Goal: Information Seeking & Learning: Check status

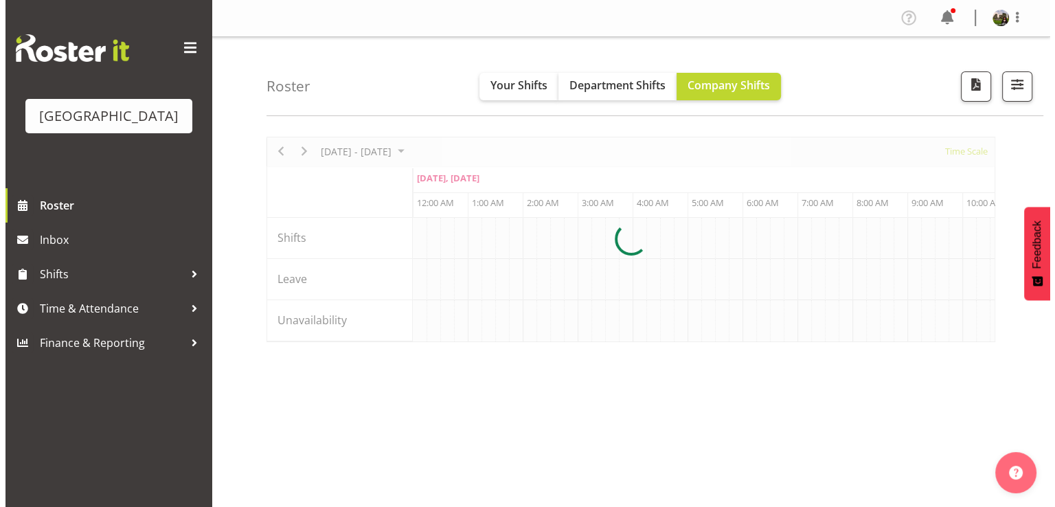
scroll to position [0, 7915]
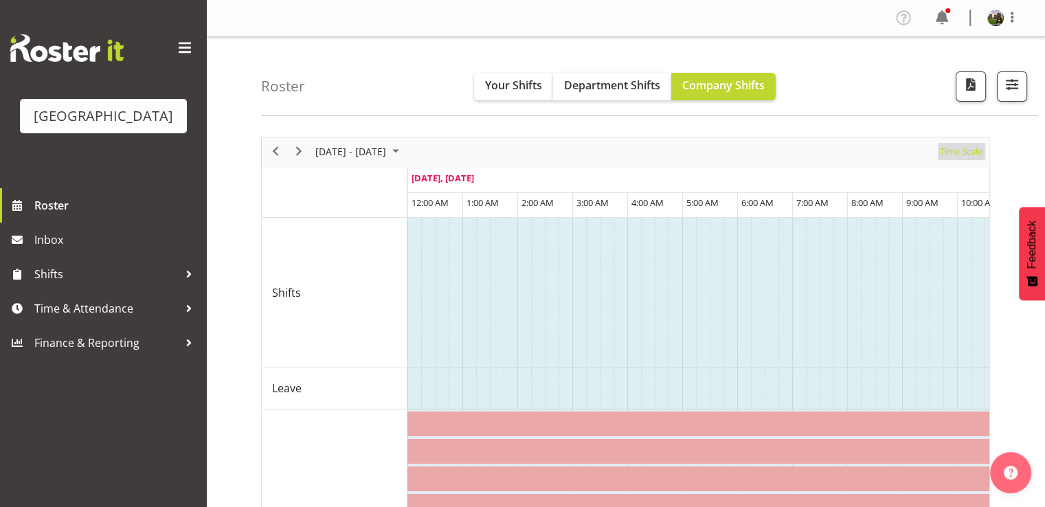
click at [959, 154] on span "Time Scale" at bounding box center [960, 151] width 45 height 17
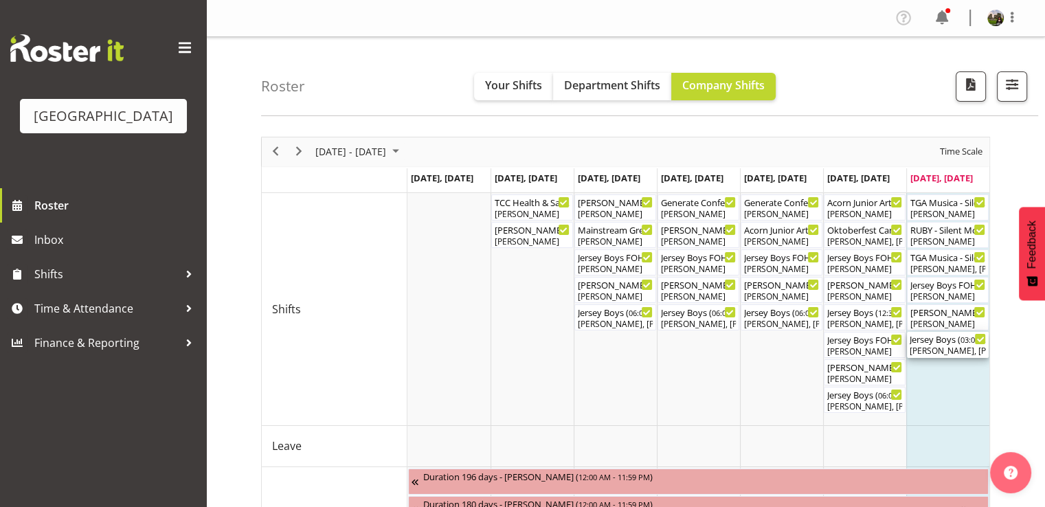
click at [932, 346] on div "[PERSON_NAME], [PERSON_NAME], [PERSON_NAME], [PERSON_NAME], [PERSON_NAME], [PER…" at bounding box center [948, 351] width 76 height 12
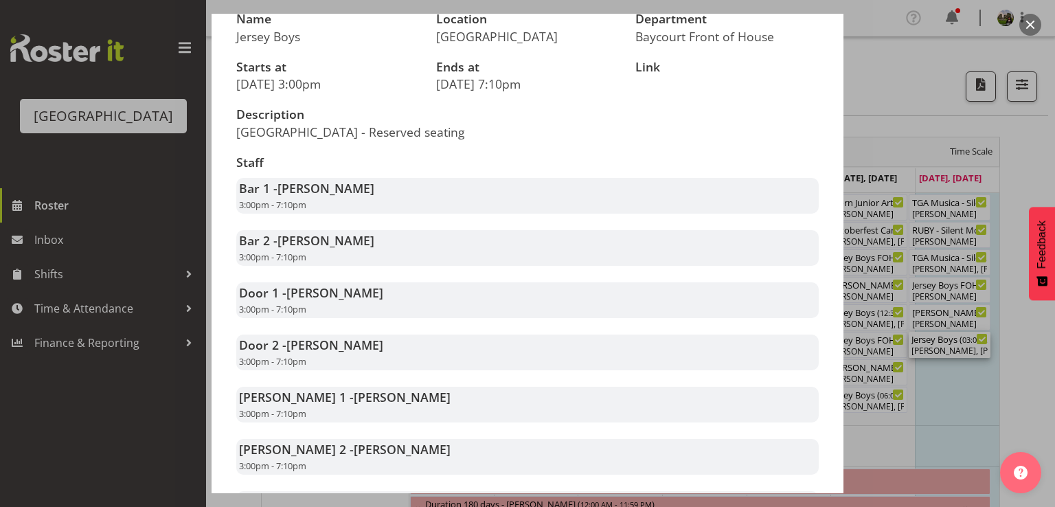
scroll to position [275, 0]
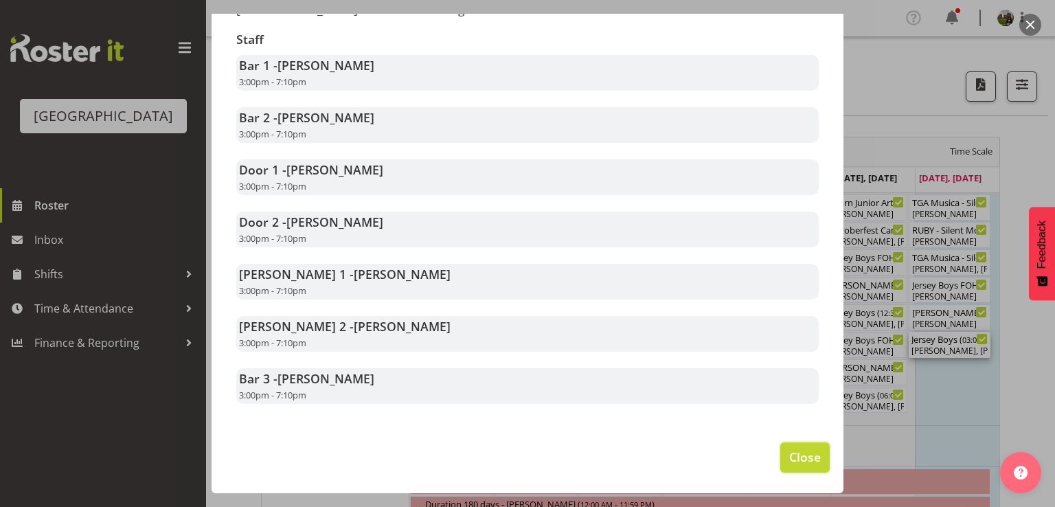
click at [780, 453] on button "Close" at bounding box center [804, 457] width 49 height 30
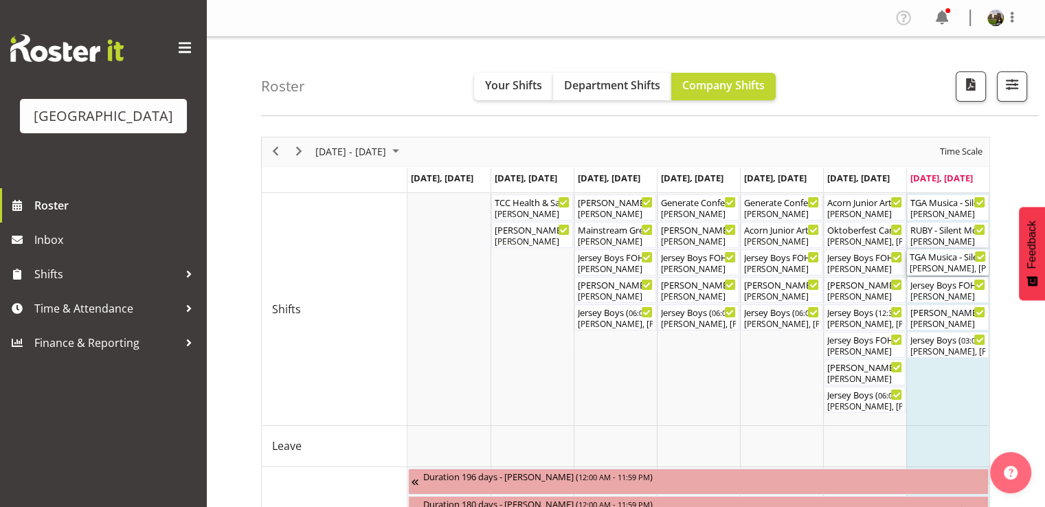
click at [924, 263] on div "[PERSON_NAME], [PERSON_NAME], [PERSON_NAME], [PERSON_NAME]" at bounding box center [948, 268] width 76 height 12
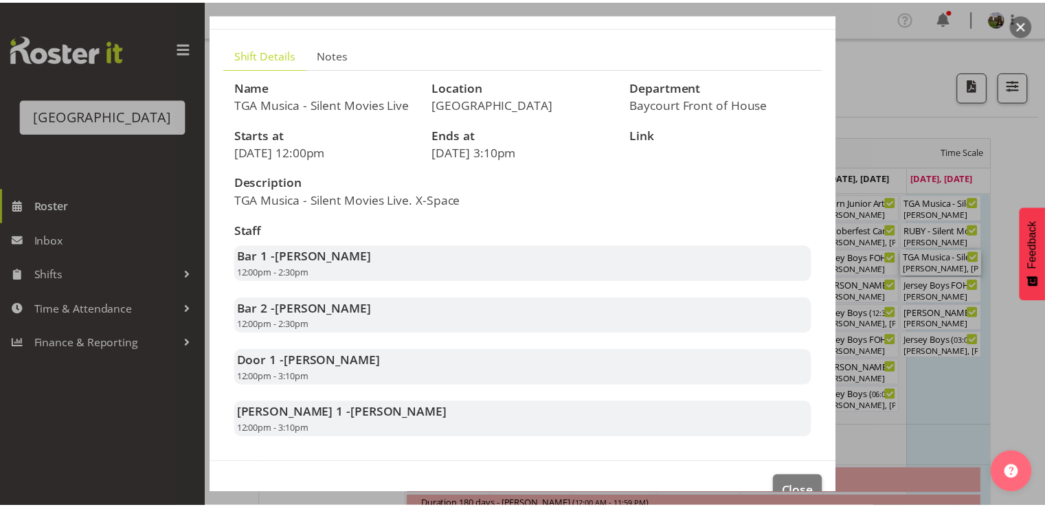
scroll to position [118, 0]
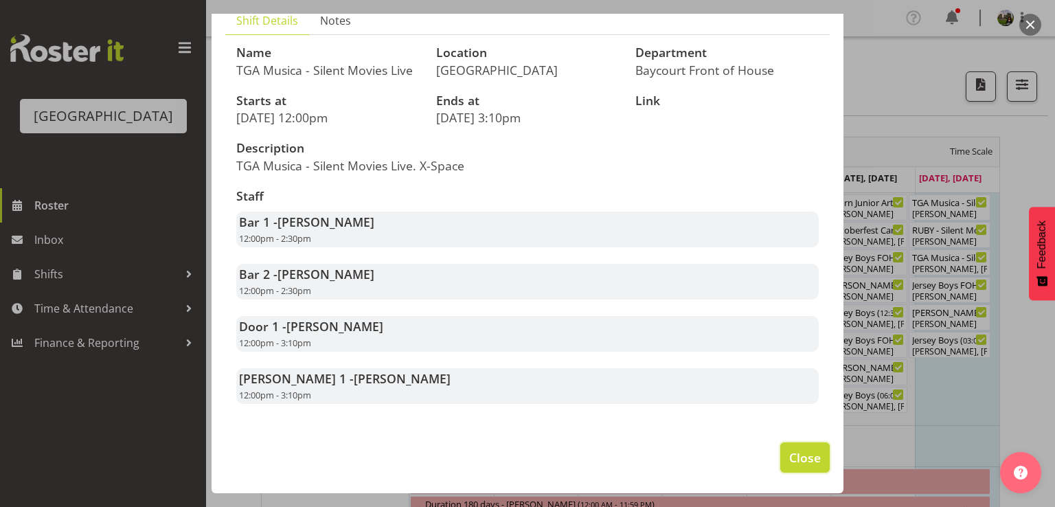
click at [798, 453] on span "Close" at bounding box center [805, 458] width 32 height 18
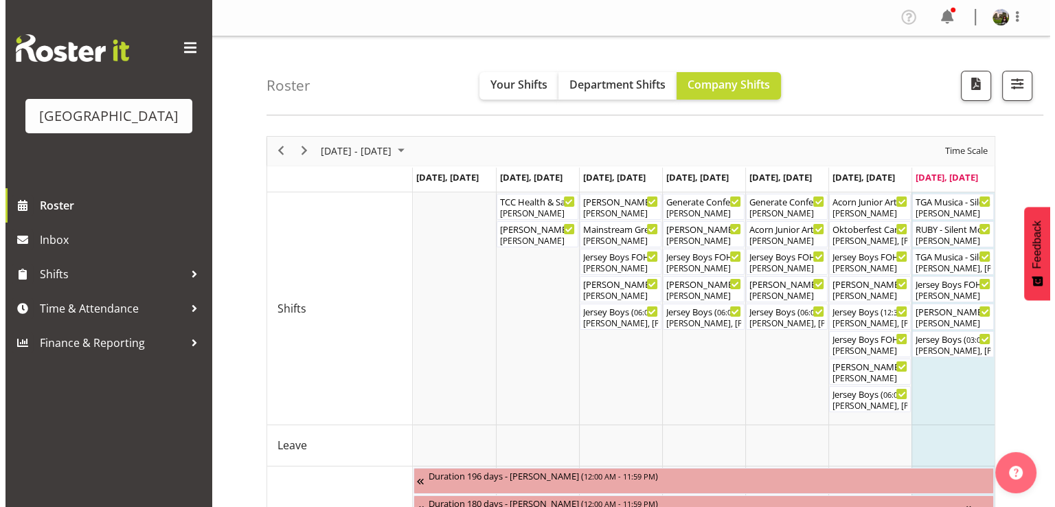
scroll to position [0, 0]
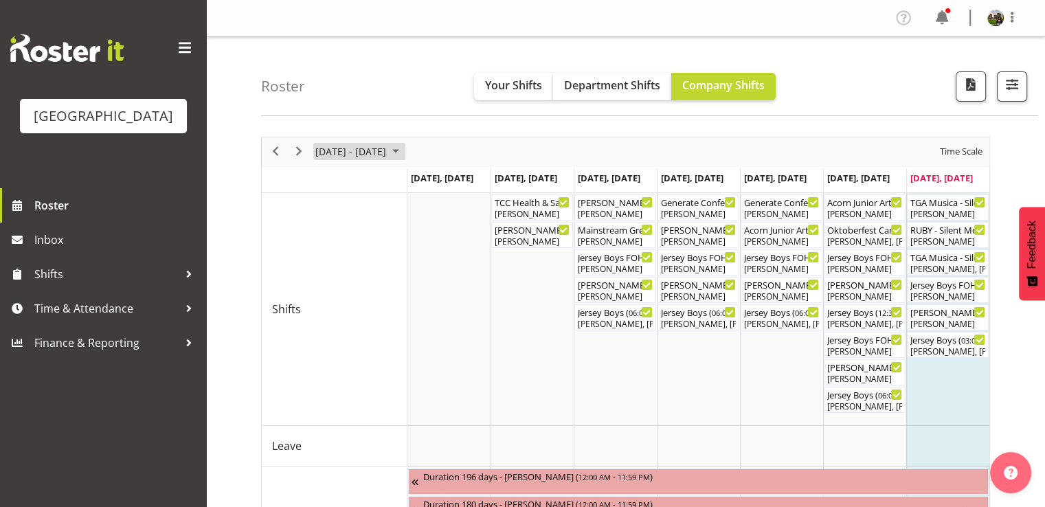
click at [404, 152] on span "September 2025" at bounding box center [395, 151] width 16 height 17
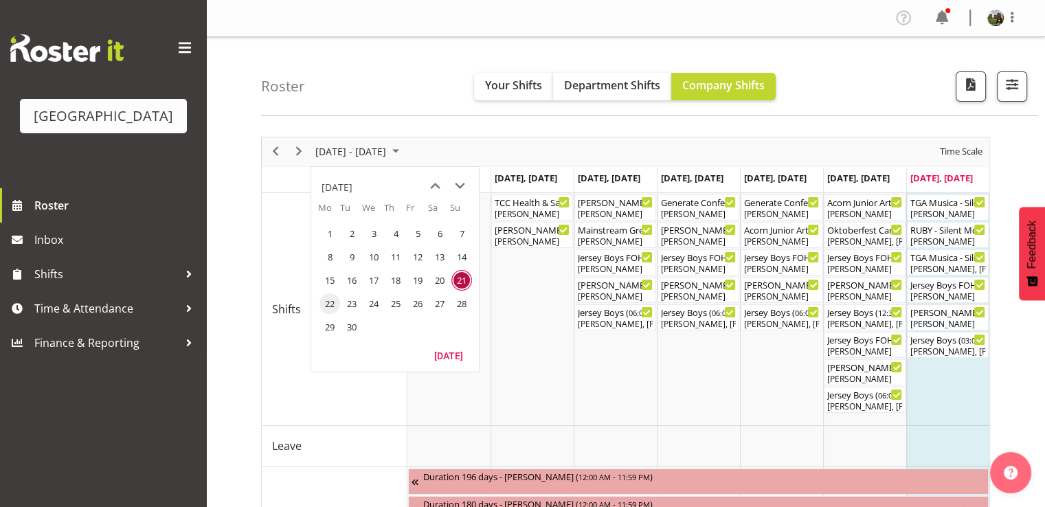
click at [332, 302] on span "22" at bounding box center [329, 303] width 21 height 21
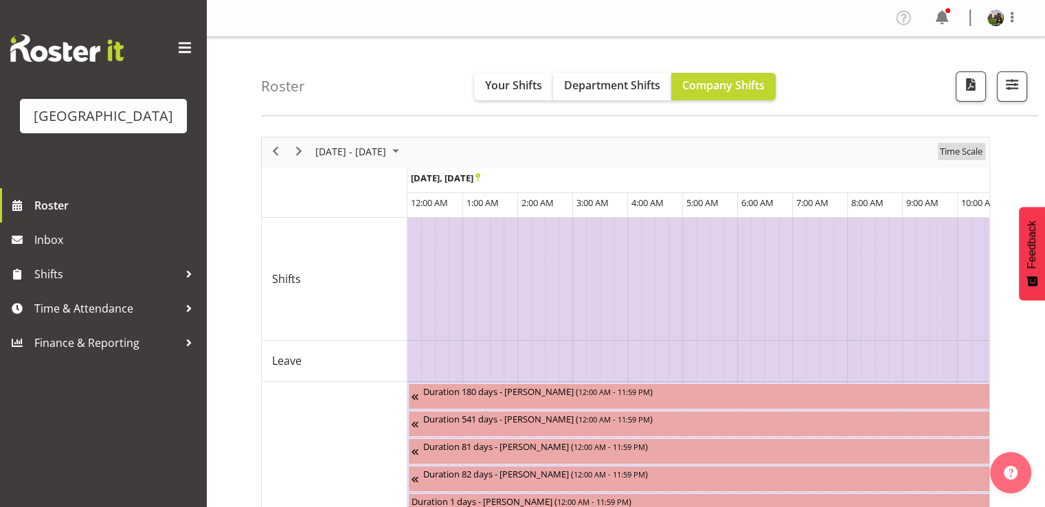
click at [954, 155] on span "Time Scale" at bounding box center [960, 151] width 45 height 17
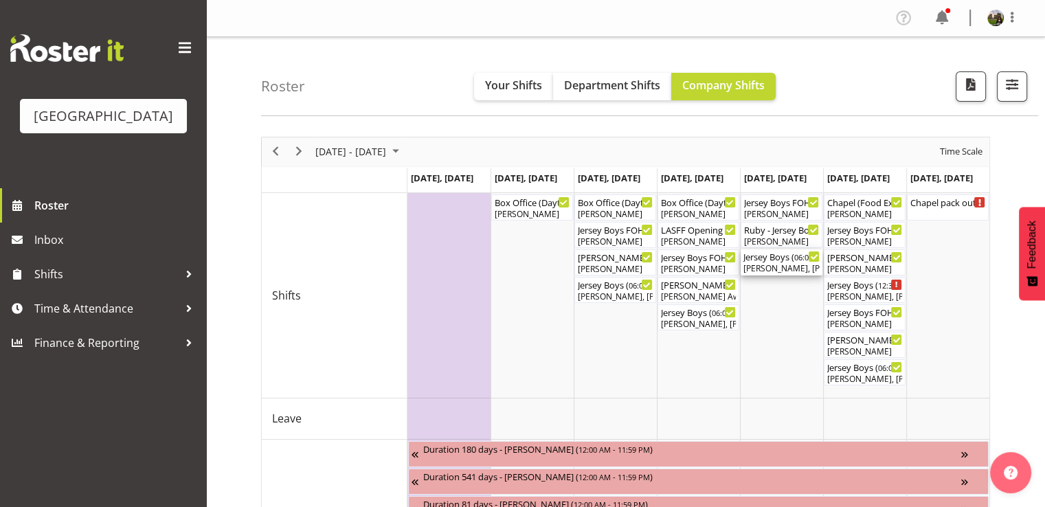
click at [777, 266] on div "[PERSON_NAME], [PERSON_NAME], [PERSON_NAME], [PERSON_NAME], [PERSON_NAME], [PER…" at bounding box center [781, 268] width 76 height 12
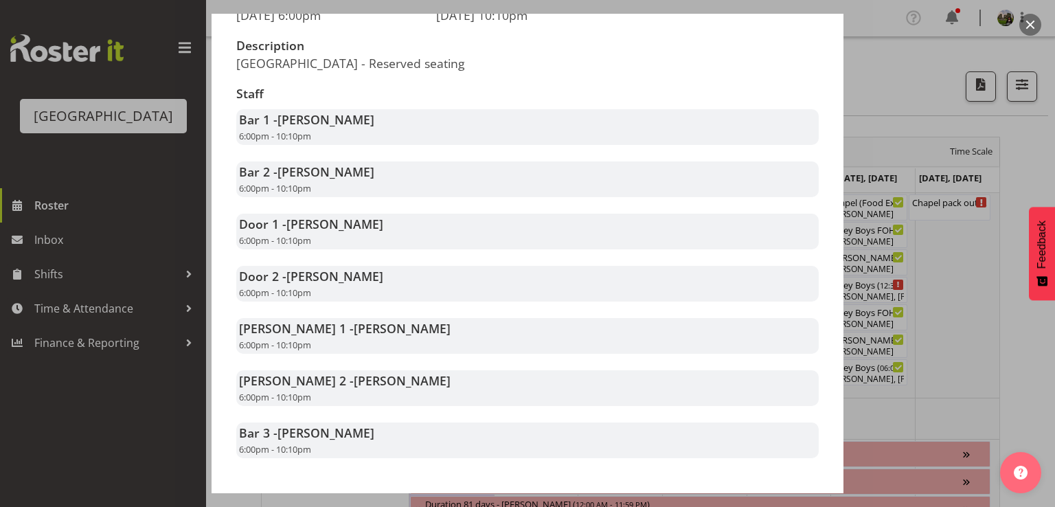
scroll to position [275, 0]
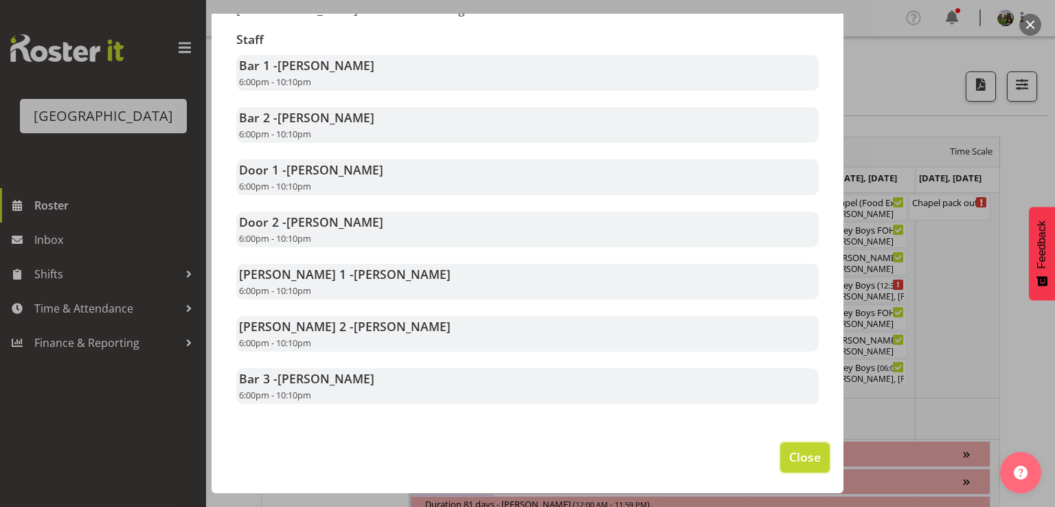
click at [789, 454] on span "Close" at bounding box center [805, 457] width 32 height 18
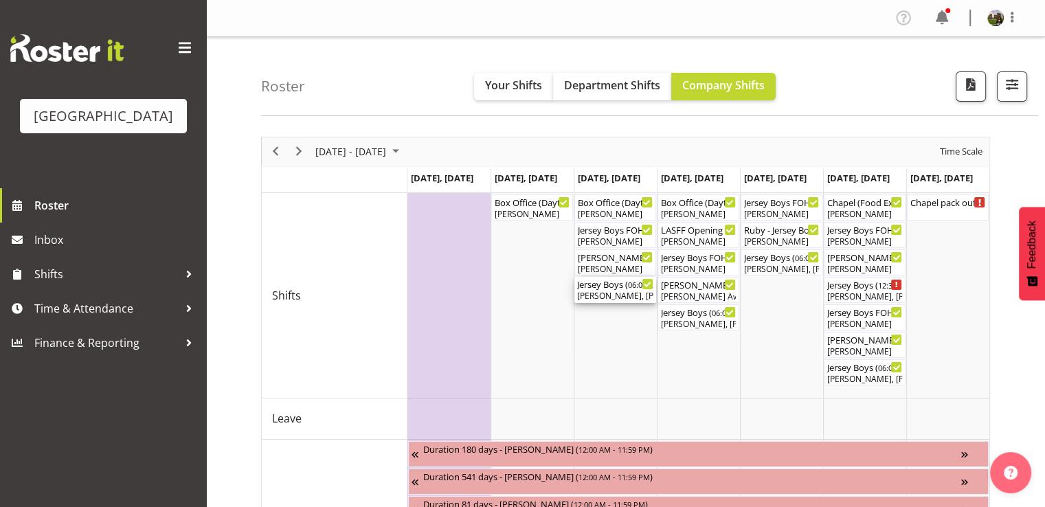
click at [594, 292] on div "[PERSON_NAME], [PERSON_NAME], [PERSON_NAME], [PERSON_NAME], [PERSON_NAME], [PER…" at bounding box center [615, 296] width 76 height 12
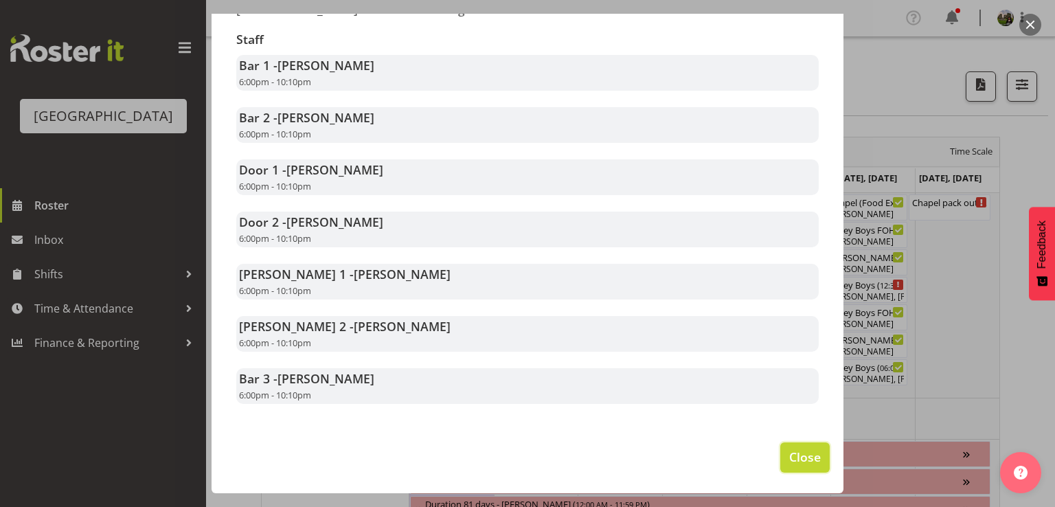
click at [791, 456] on span "Close" at bounding box center [805, 457] width 32 height 18
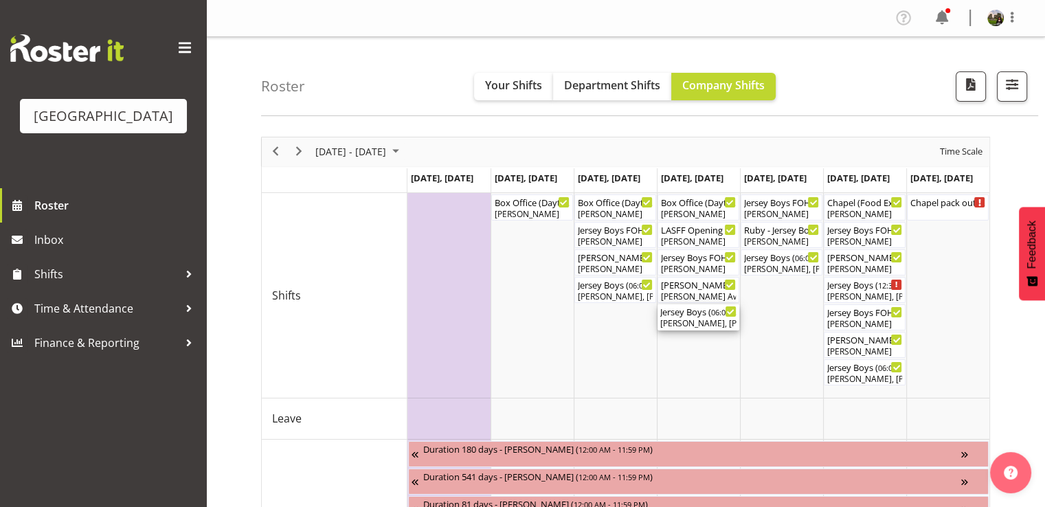
click at [696, 317] on div "Jersey Boys ( 06:00 PM - 10:10 PM ) [PERSON_NAME], [PERSON_NAME], [PERSON_NAME]…" at bounding box center [698, 317] width 76 height 26
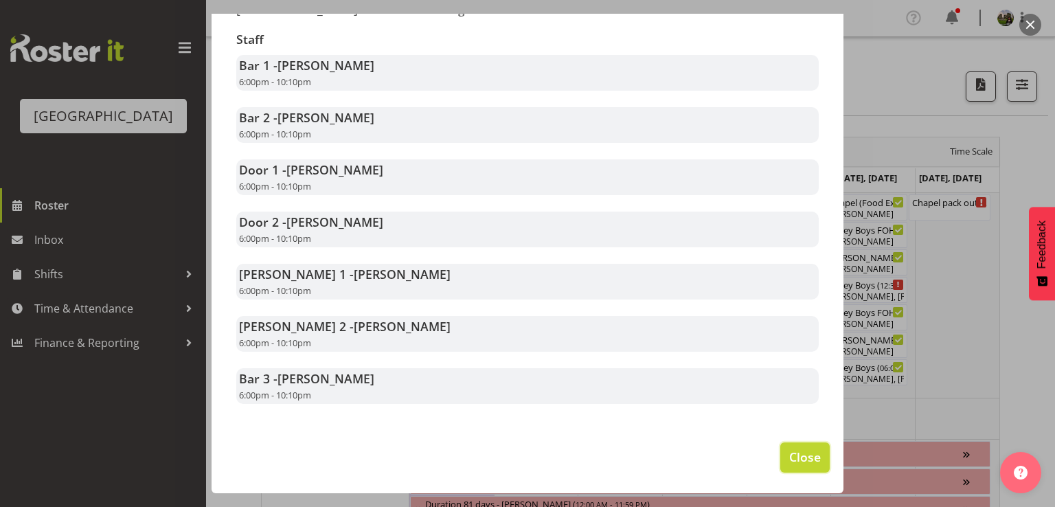
click at [789, 457] on span "Close" at bounding box center [805, 457] width 32 height 18
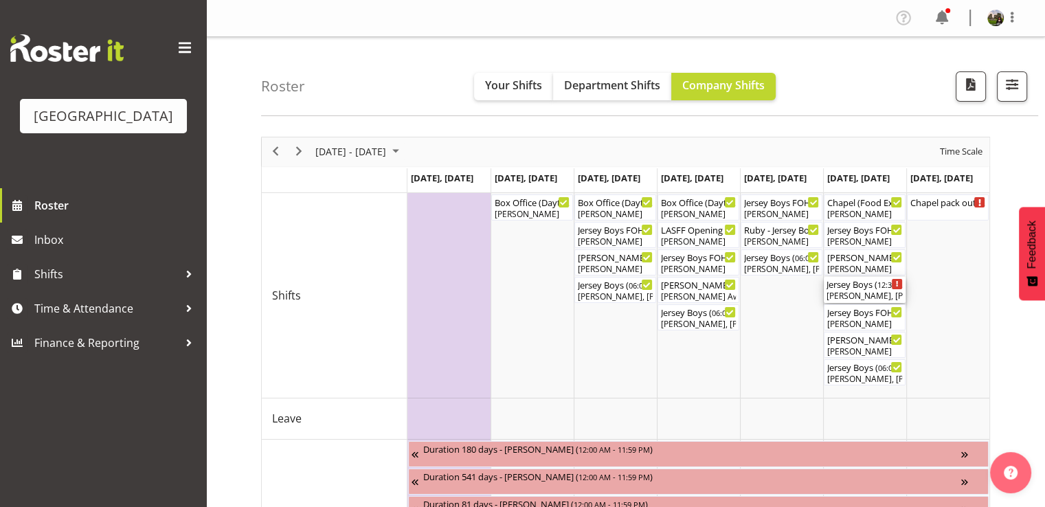
click at [851, 288] on div "Jersey Boys ( 12:30 PM - 04:30 PM )" at bounding box center [865, 284] width 76 height 14
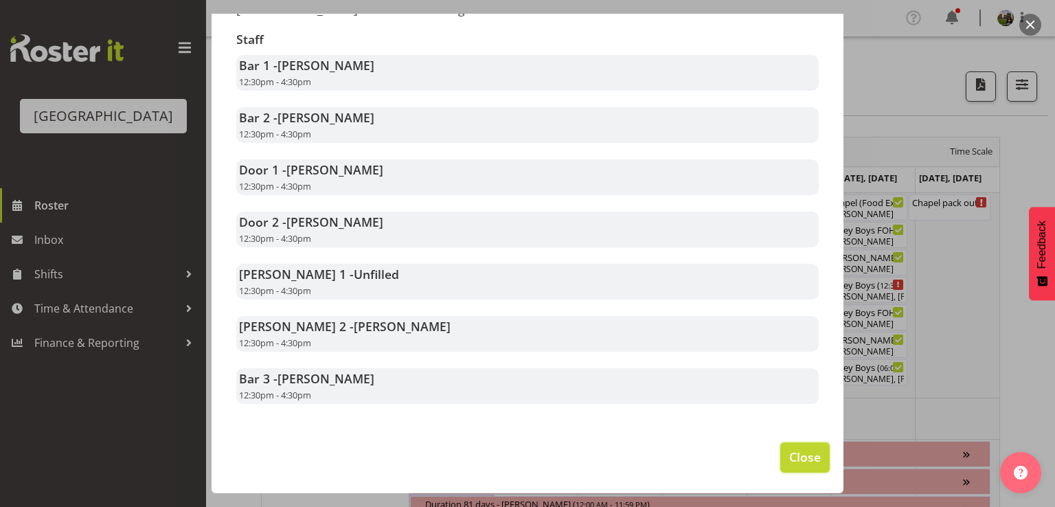
click at [789, 459] on span "Close" at bounding box center [805, 457] width 32 height 18
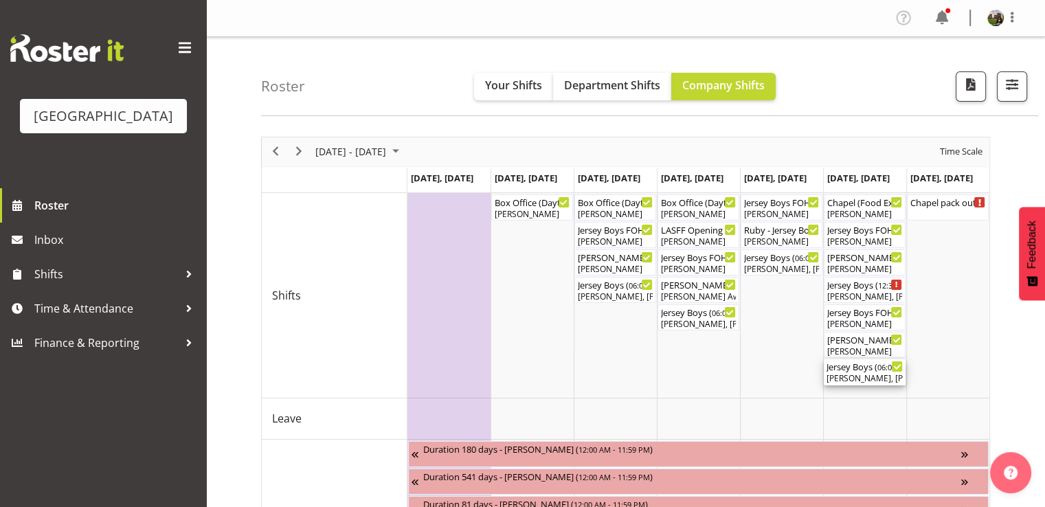
click at [860, 372] on div "Jersey Boys ( 06:00 PM - 11:59 PM )" at bounding box center [865, 366] width 76 height 14
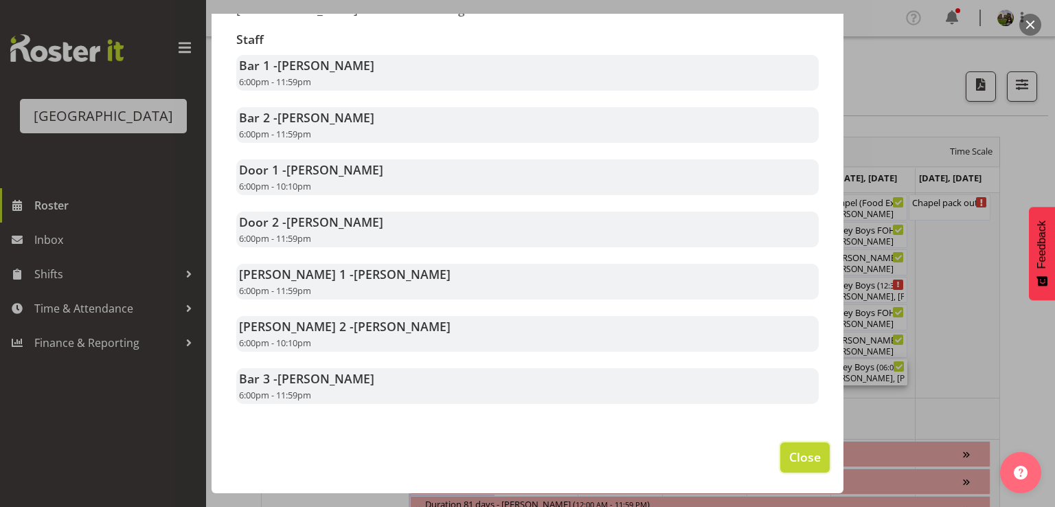
click at [780, 469] on button "Close" at bounding box center [804, 457] width 49 height 30
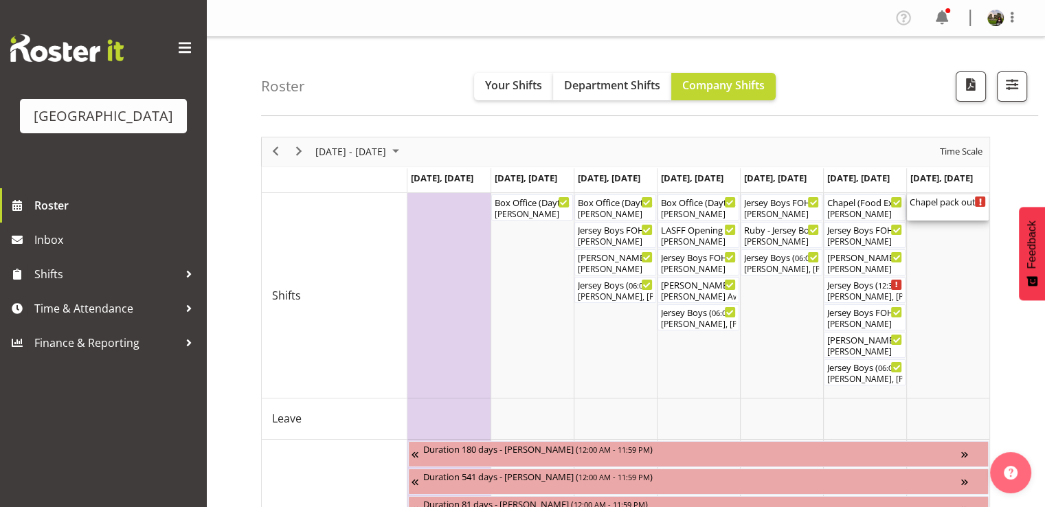
click at [943, 200] on div "Chapel pack out ( 09:00 AM - 01:00 PM )" at bounding box center [948, 201] width 76 height 14
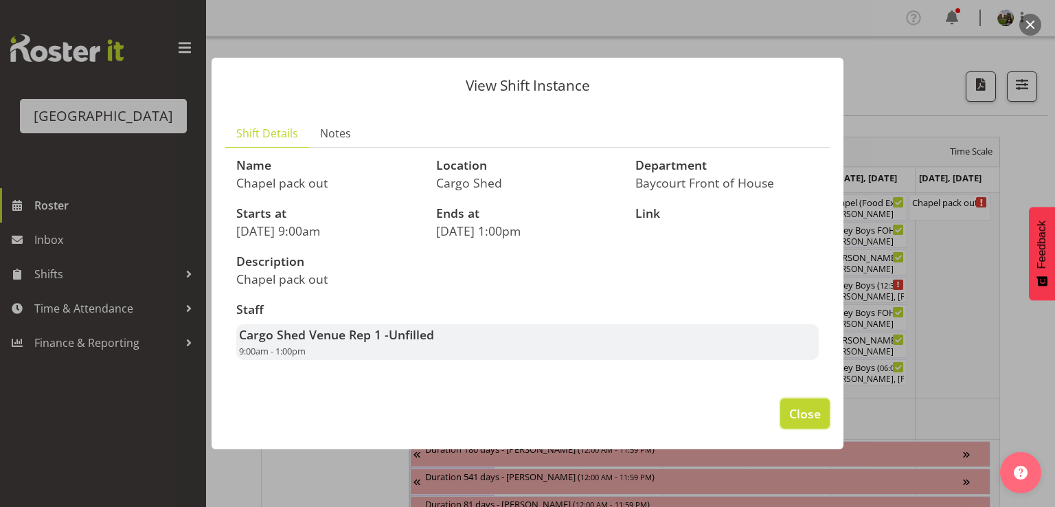
click at [800, 410] on span "Close" at bounding box center [805, 414] width 32 height 18
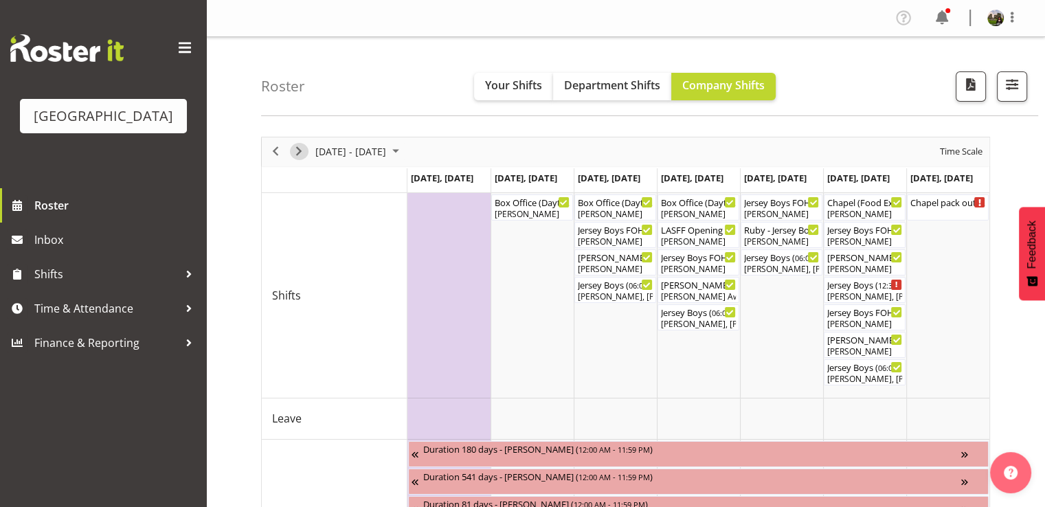
click at [305, 156] on span "Next" at bounding box center [299, 151] width 16 height 17
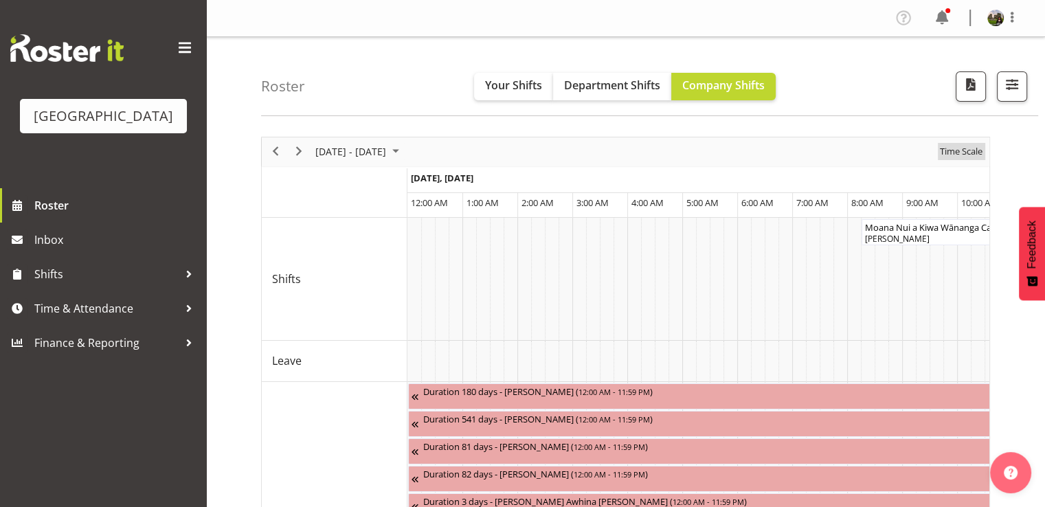
click at [965, 157] on span "Time Scale" at bounding box center [960, 151] width 45 height 17
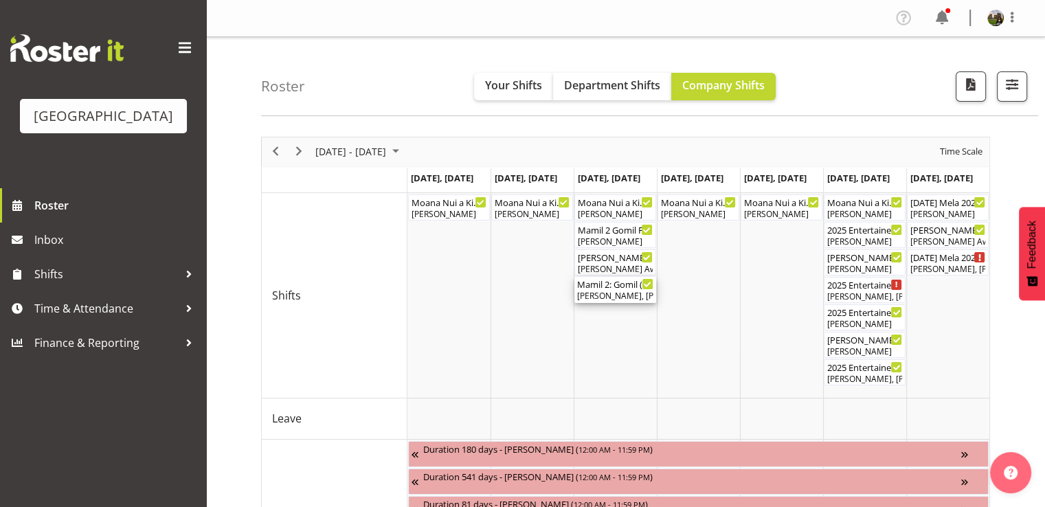
click at [609, 297] on div "[PERSON_NAME], [PERSON_NAME], [PERSON_NAME], [PERSON_NAME], [PERSON_NAME], [PER…" at bounding box center [615, 296] width 76 height 12
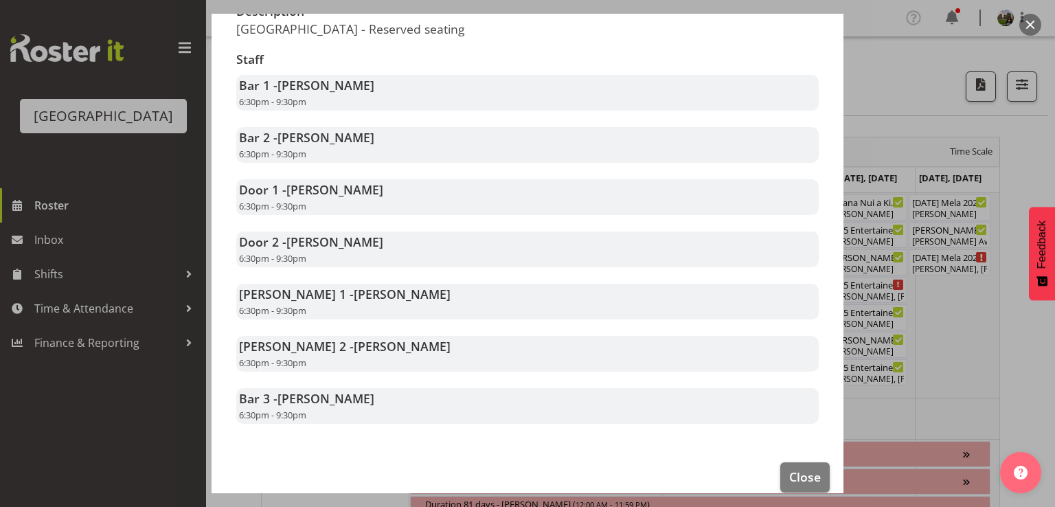
scroll to position [275, 0]
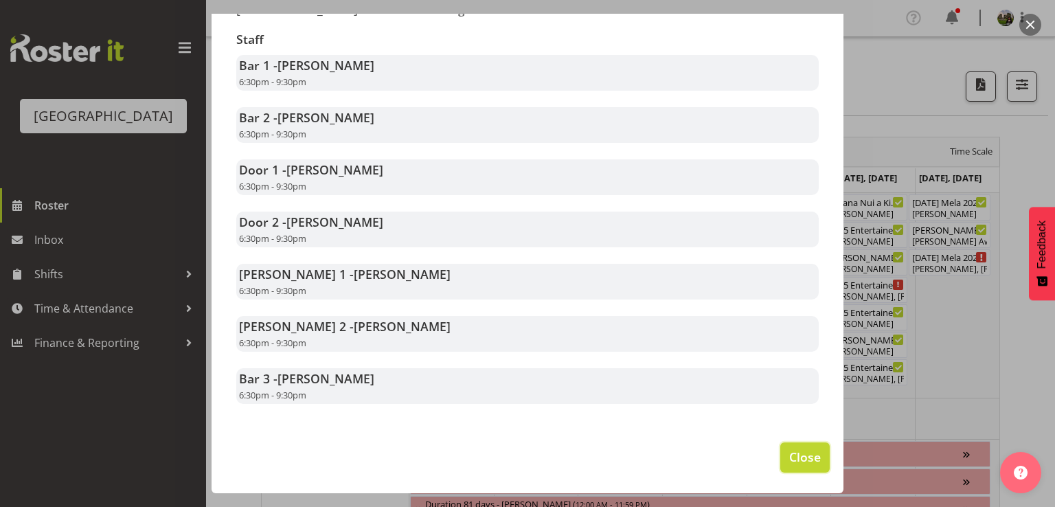
click at [794, 456] on span "Close" at bounding box center [805, 457] width 32 height 18
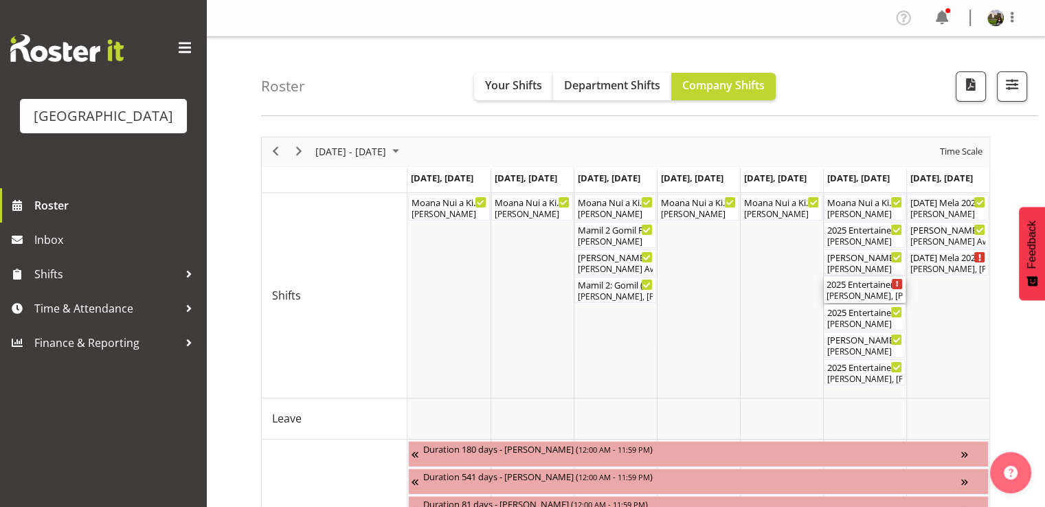
click at [857, 289] on div "2025 Entertainer of the Year - MATINEE ( 12:00 PM - 04:30 PM )" at bounding box center [865, 284] width 76 height 14
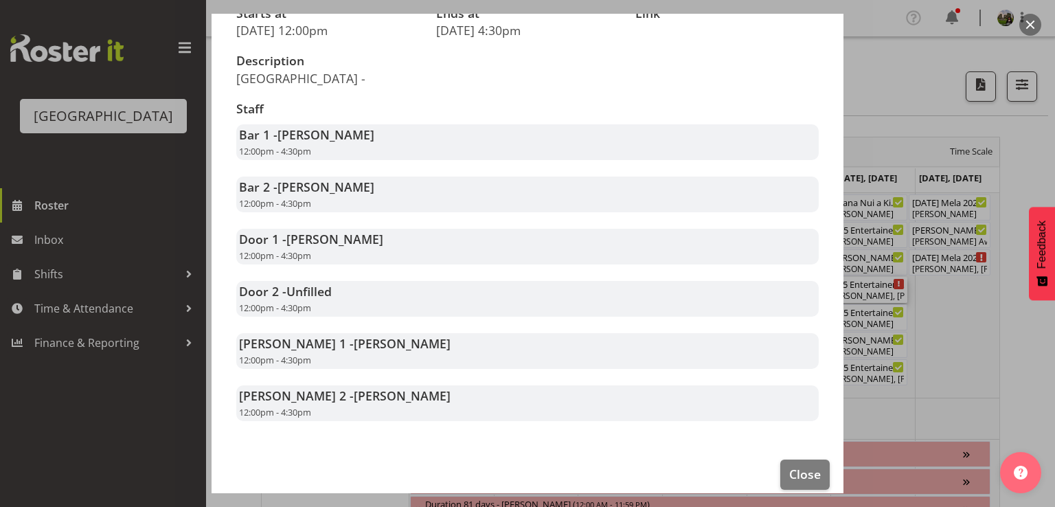
scroll to position [223, 0]
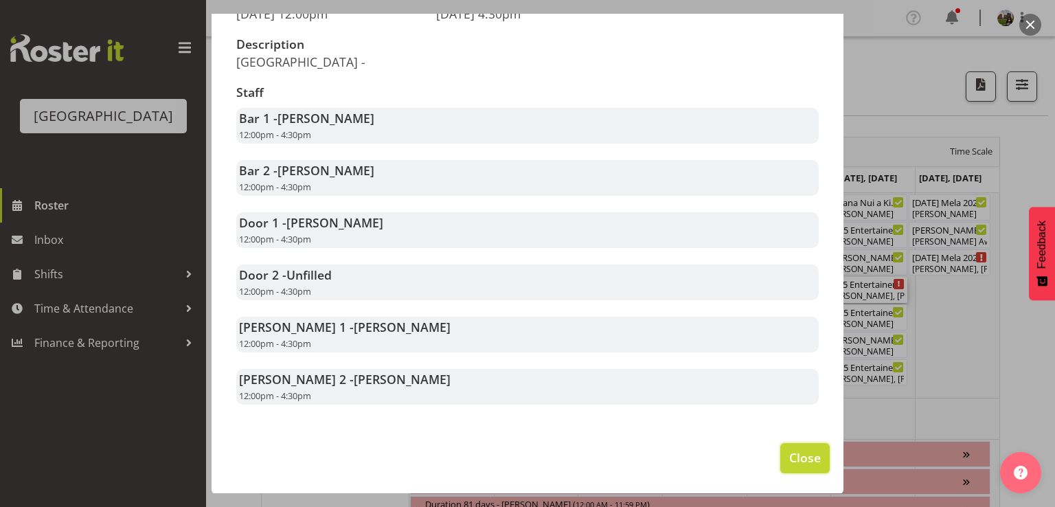
click at [791, 458] on span "Close" at bounding box center [805, 458] width 32 height 18
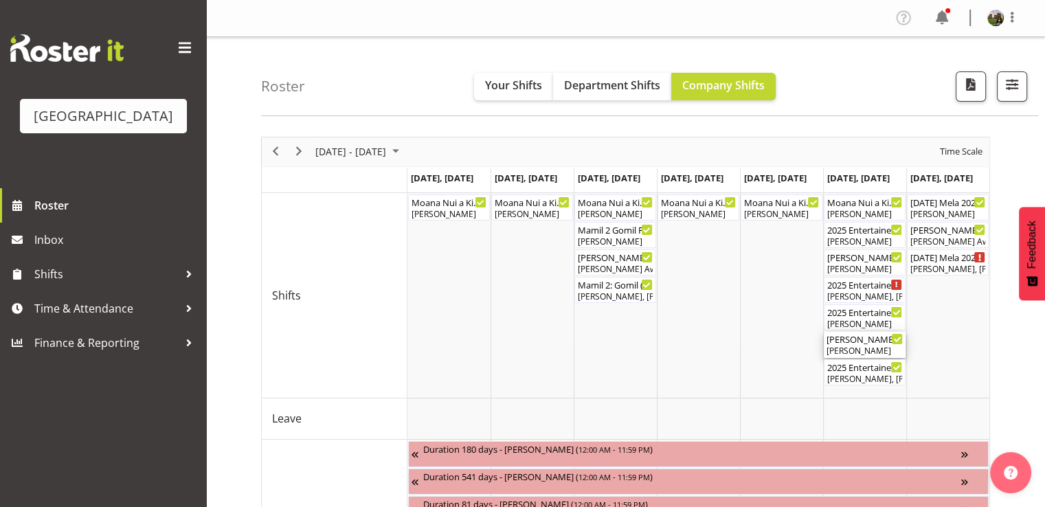
click at [858, 343] on div "[PERSON_NAME] - 2025 Entertainer of the Year - Box Office - EVENING ( 05:00 PM …" at bounding box center [865, 339] width 76 height 14
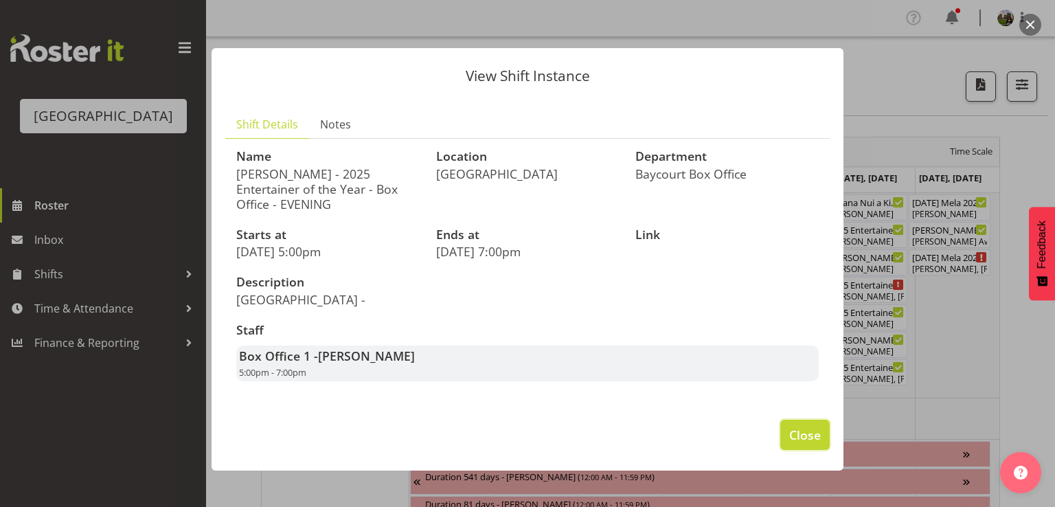
click at [805, 426] on span "Close" at bounding box center [805, 435] width 32 height 18
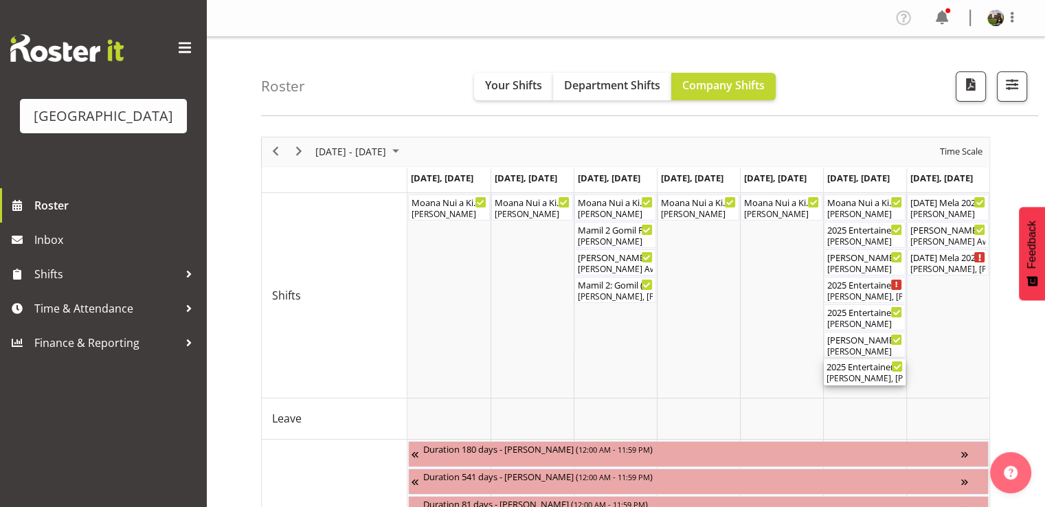
click at [844, 375] on div "[PERSON_NAME], [PERSON_NAME], [PERSON_NAME], [PERSON_NAME], [PERSON_NAME], [PER…" at bounding box center [865, 378] width 76 height 12
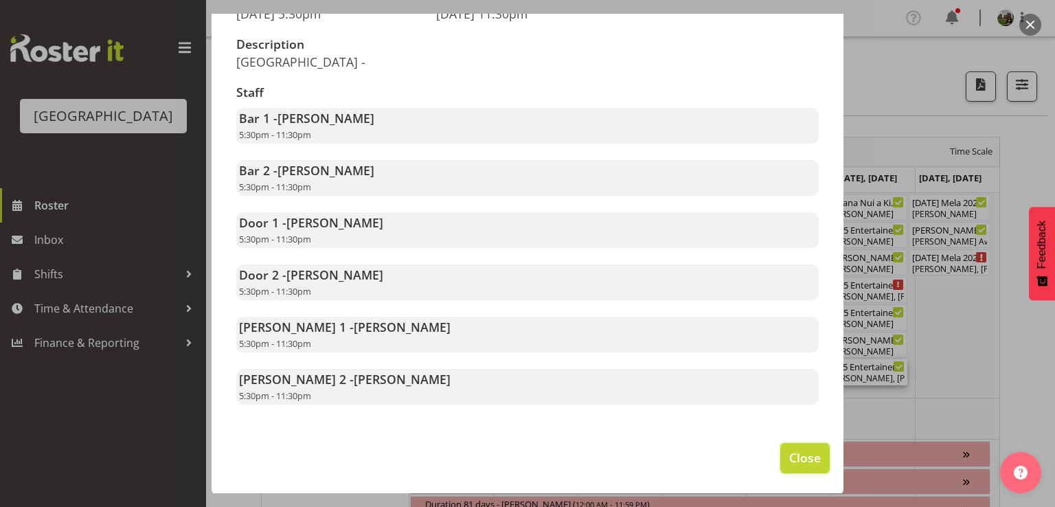
click at [789, 456] on span "Close" at bounding box center [805, 458] width 32 height 18
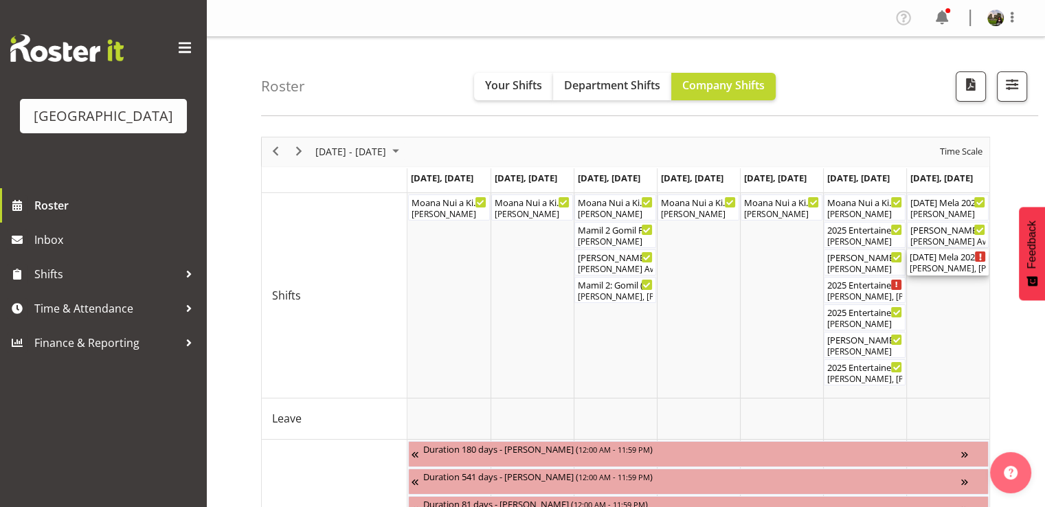
click at [932, 267] on div "[PERSON_NAME], [PERSON_NAME], [PERSON_NAME], [PERSON_NAME], [PERSON_NAME]" at bounding box center [948, 268] width 76 height 12
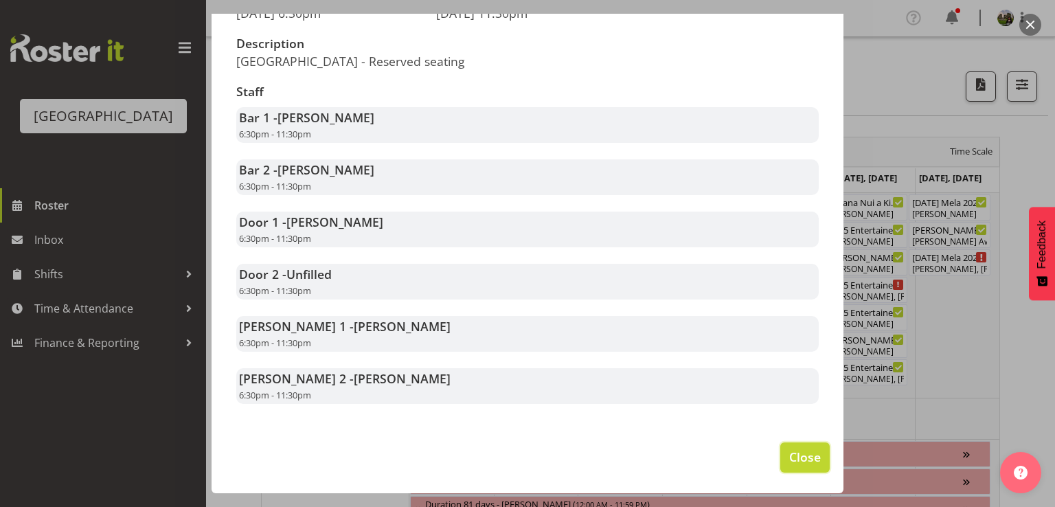
click at [801, 456] on span "Close" at bounding box center [805, 457] width 32 height 18
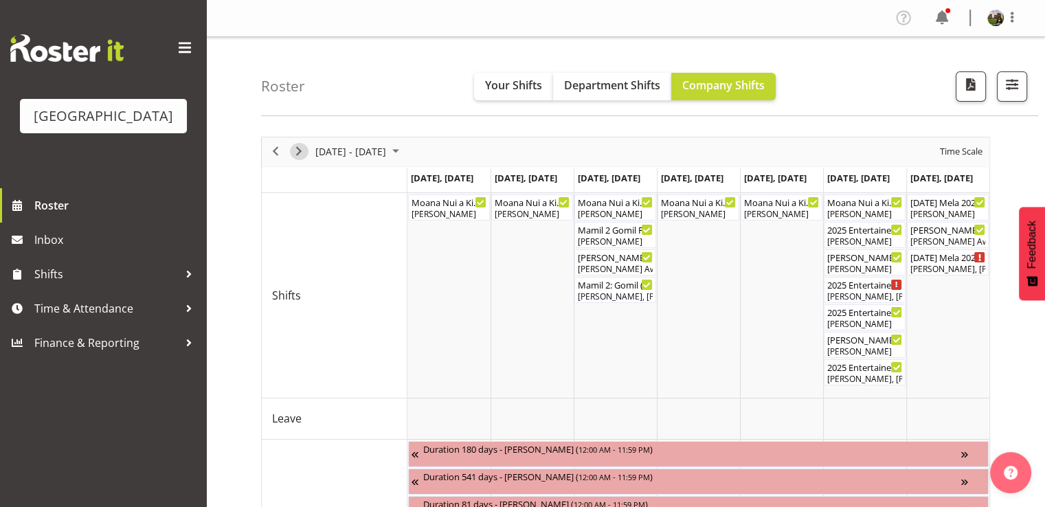
click at [295, 149] on span "Next" at bounding box center [299, 151] width 16 height 17
